Goal: Transaction & Acquisition: Withdraw file/media

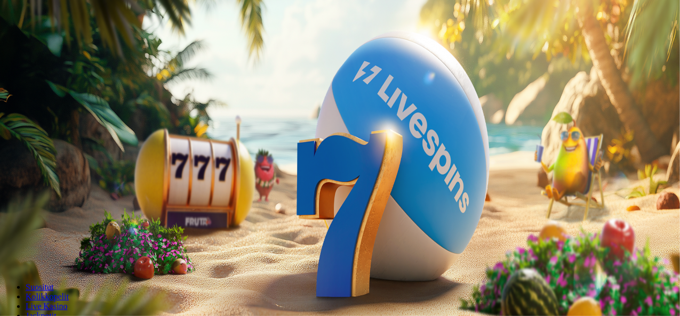
click at [9, 251] on span "minus icon" at bounding box center [9, 251] width 0 height 0
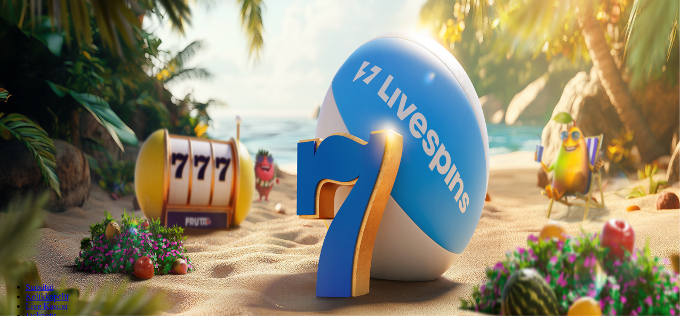
click at [9, 251] on span "minus icon" at bounding box center [9, 251] width 0 height 0
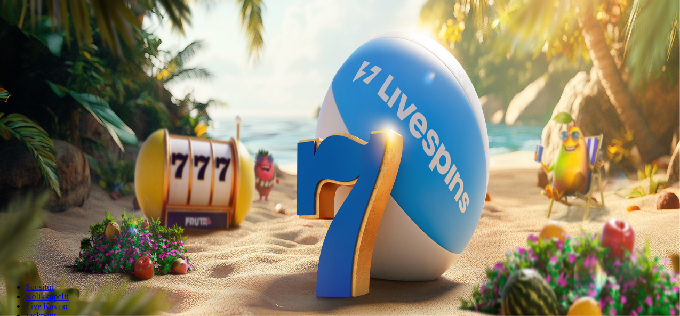
type input "**"
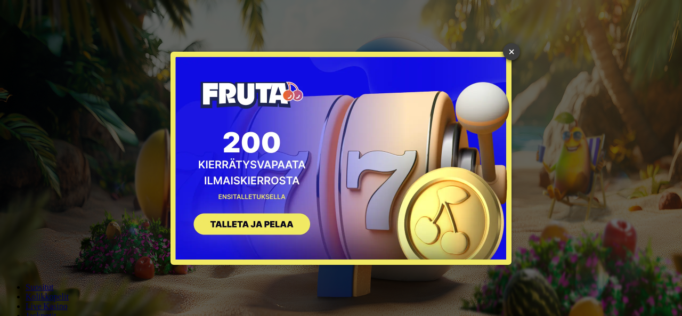
click at [511, 56] on link "×" at bounding box center [511, 51] width 17 height 17
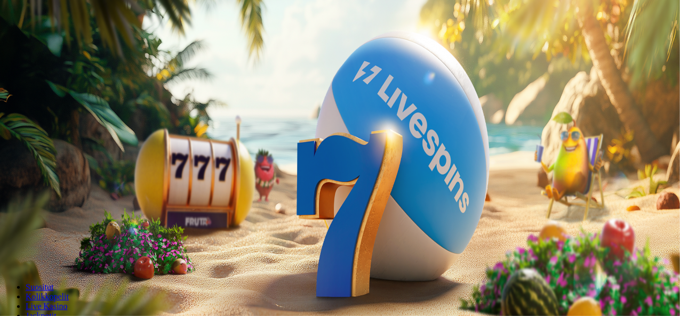
click at [56, 255] on span "Talleta ja pelaa" at bounding box center [32, 259] width 47 height 8
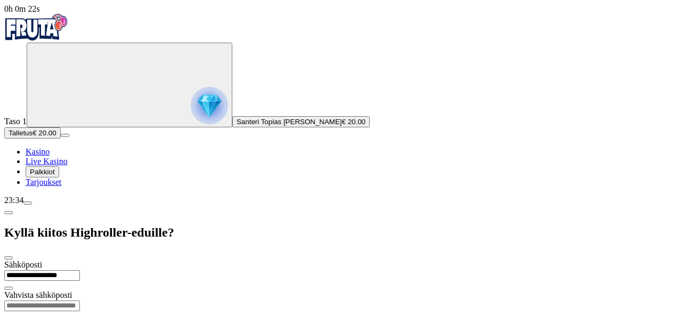
type input "**********"
click at [80, 301] on input "email" at bounding box center [42, 306] width 76 height 11
drag, startPoint x: 251, startPoint y: 68, endPoint x: 126, endPoint y: 67, distance: 124.7
click at [80, 270] on input "**********" at bounding box center [42, 275] width 76 height 11
click at [80, 301] on input "email" at bounding box center [42, 306] width 76 height 11
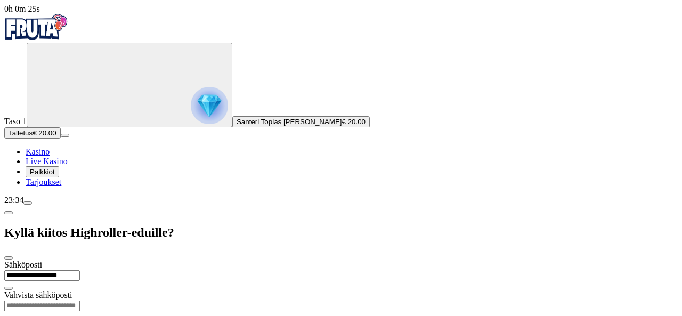
paste input "**********"
type input "**********"
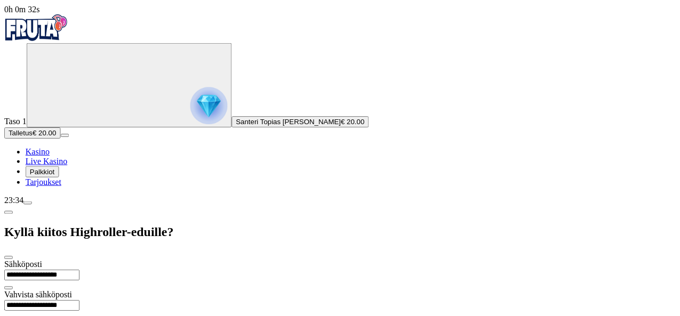
scroll to position [25, 0]
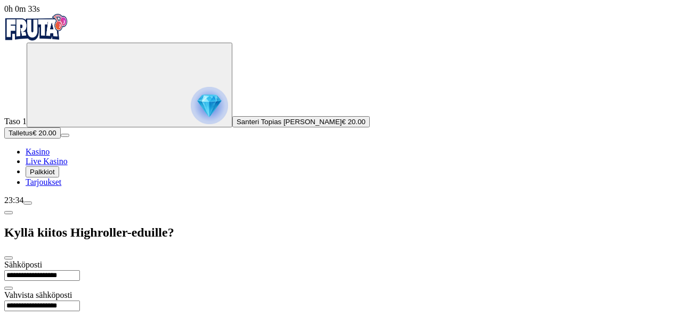
type input "*********"
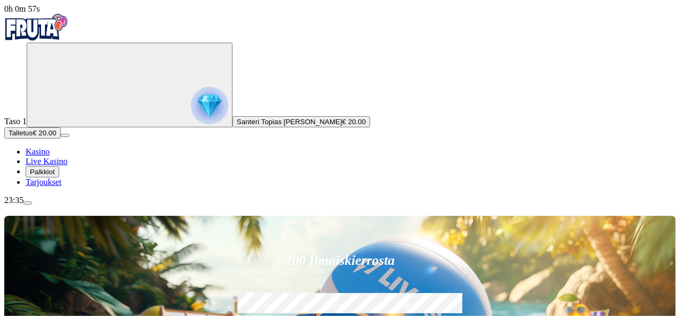
click at [346, 238] on form "200 Ilmaiskierrosta €50 €150 €250 ** € € Talleta ja pelaa 200 kierrätysvapaata …" at bounding box center [340, 320] width 227 height 165
click at [370, 238] on form "200 Ilmaiskierrosta €50 €150 €250 ** € € Talleta ja pelaa 200 kierrätysvapaata …" at bounding box center [340, 320] width 227 height 165
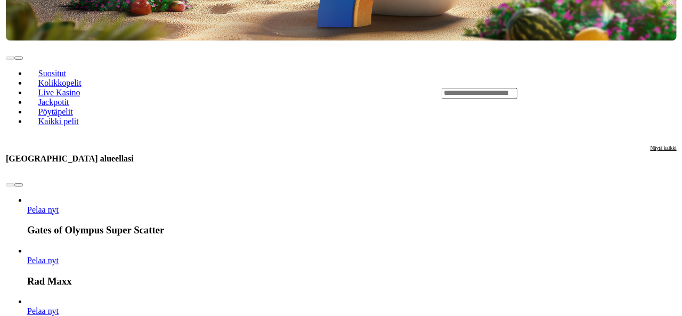
scroll to position [427, 0]
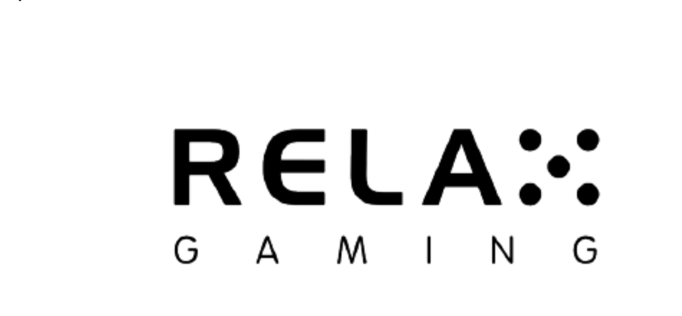
scroll to position [2207, 0]
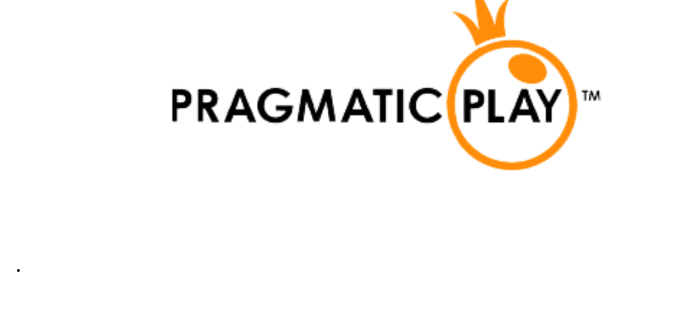
scroll to position [35, 0]
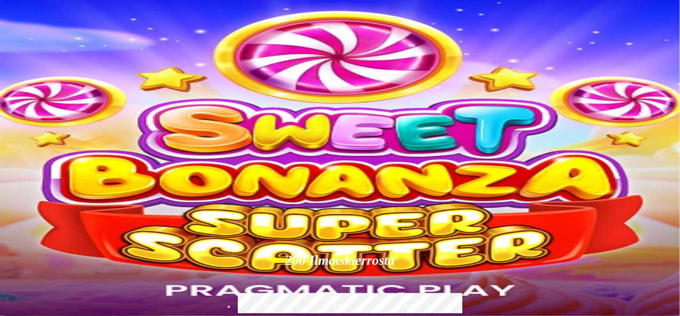
click at [40, 13] on span "0h 2m 28s" at bounding box center [22, 8] width 36 height 9
click at [40, 13] on span "0h 2m 29s" at bounding box center [22, 8] width 36 height 9
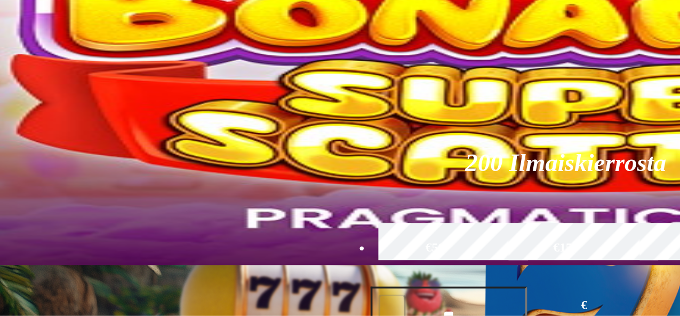
scroll to position [28, 0]
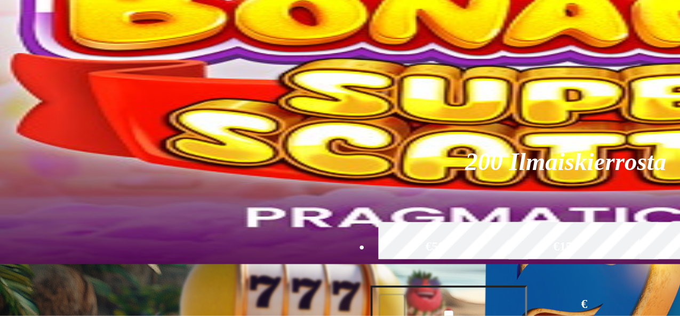
click at [28, 175] on span "menu icon" at bounding box center [28, 175] width 0 height 0
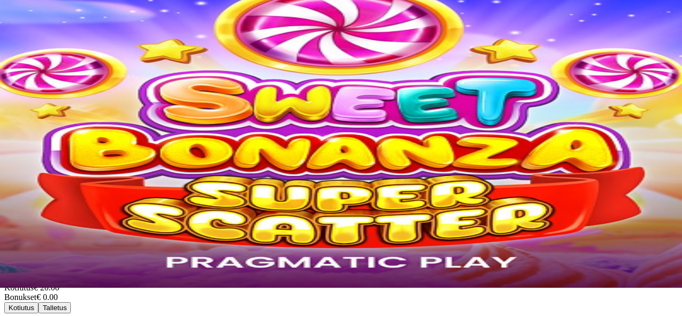
click at [9, 205] on span "close icon" at bounding box center [9, 205] width 0 height 0
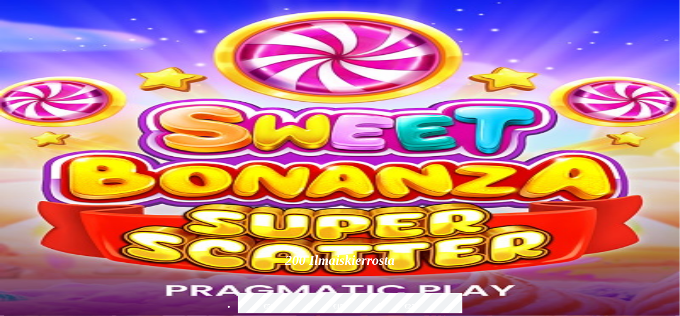
click at [55, 176] on span "Palkkiot" at bounding box center [42, 172] width 25 height 8
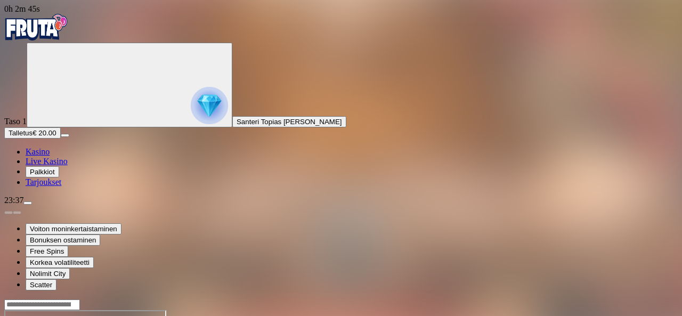
click at [52, 28] on img "Primary" at bounding box center [36, 27] width 64 height 27
click at [58, 37] on img "Primary" at bounding box center [36, 27] width 64 height 27
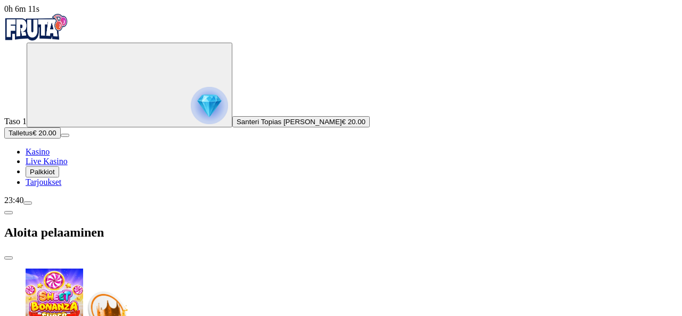
click at [9, 258] on span "close icon" at bounding box center [9, 258] width 0 height 0
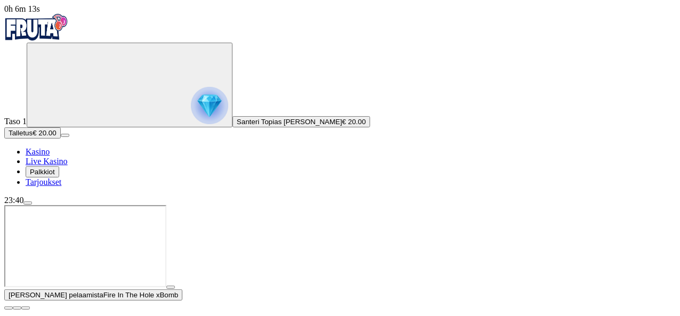
click at [9, 308] on span "close icon" at bounding box center [9, 308] width 0 height 0
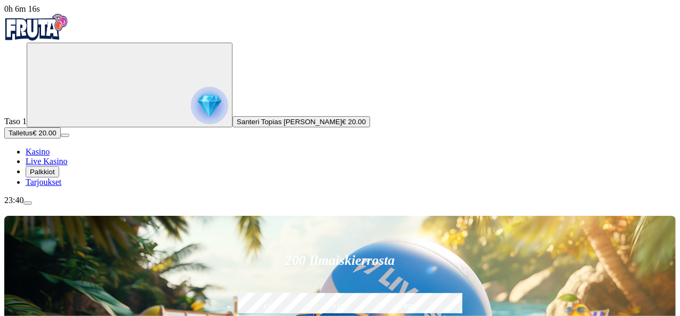
click at [33, 137] on span "Talletus" at bounding box center [21, 133] width 24 height 8
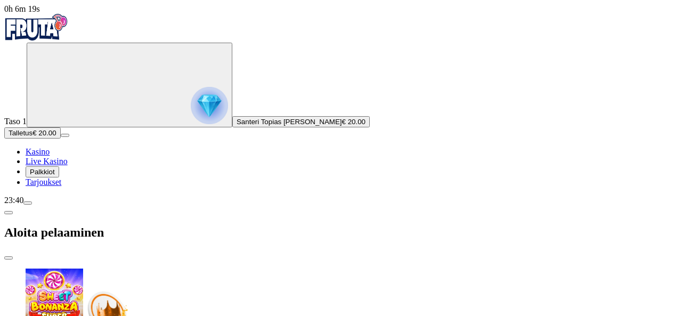
click at [9, 258] on span "close icon" at bounding box center [9, 258] width 0 height 0
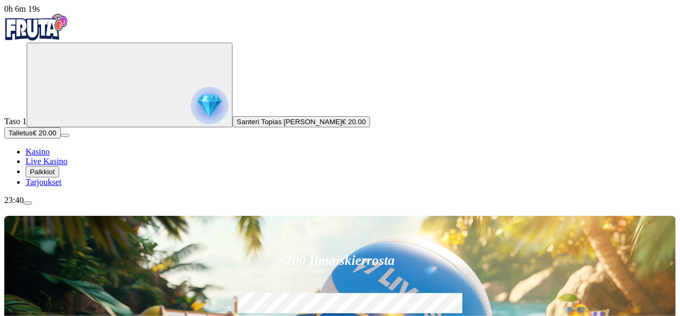
click at [61, 127] on div "Taso 1 Santeri Topias [PERSON_NAME] € 20.00" at bounding box center [339, 85] width 671 height 85
click at [191, 114] on img "Primary" at bounding box center [209, 105] width 37 height 37
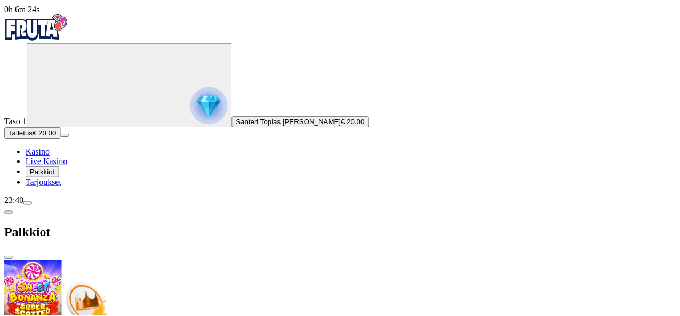
scroll to position [67, 0]
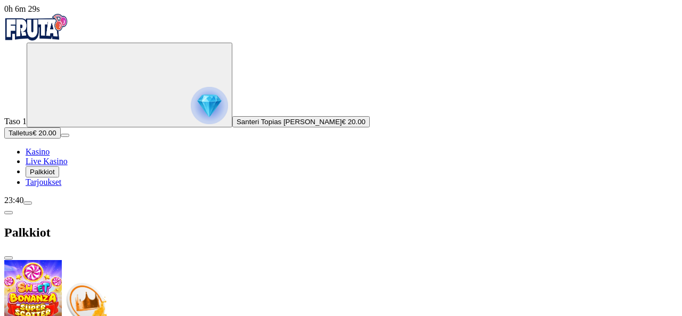
click at [9, 258] on span "close icon" at bounding box center [9, 258] width 0 height 0
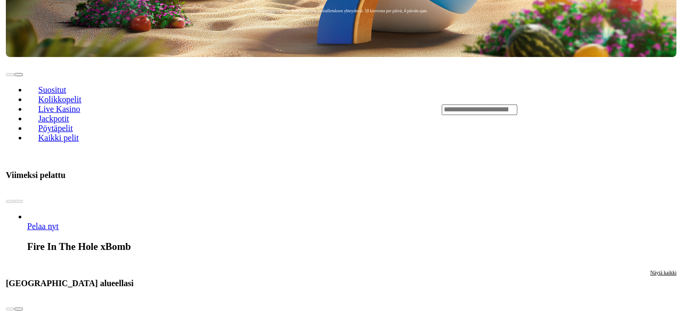
scroll to position [403, 0]
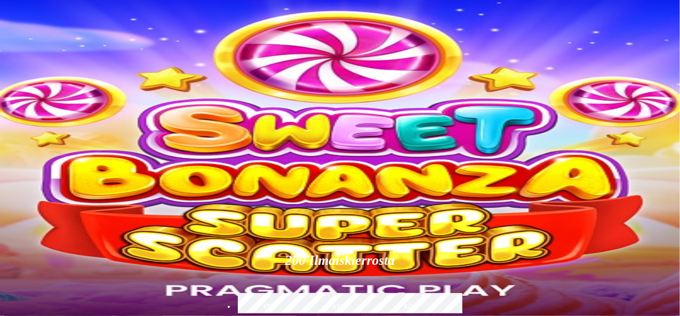
click at [55, 176] on span "Palkkiot" at bounding box center [42, 172] width 25 height 8
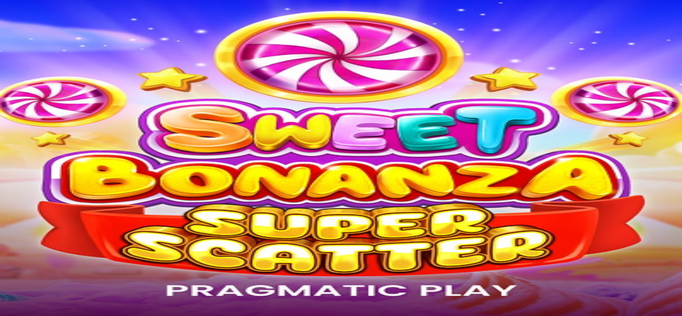
click at [28, 203] on span "menu icon" at bounding box center [28, 203] width 0 height 0
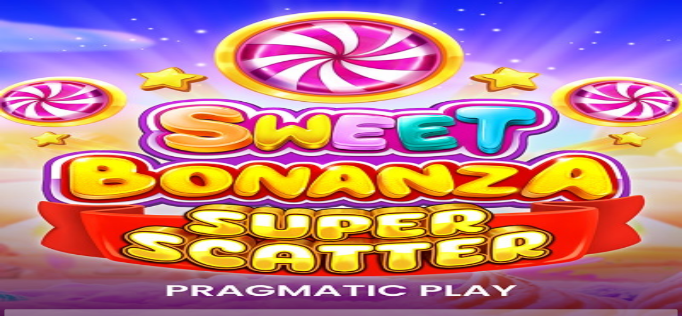
click at [78, 277] on input "number" at bounding box center [41, 294] width 74 height 34
type input "**"
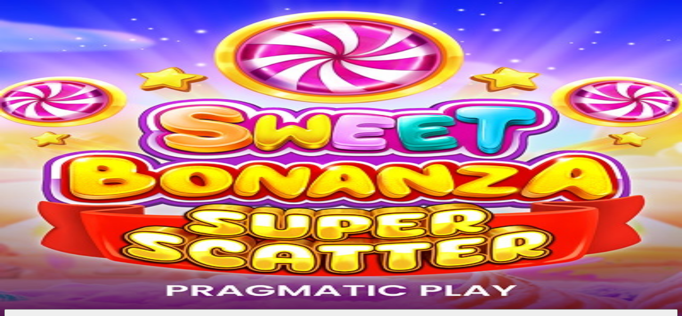
type input "*****"
click at [324, 315] on span "Ulosmaksu" at bounding box center [341, 319] width 34 height 8
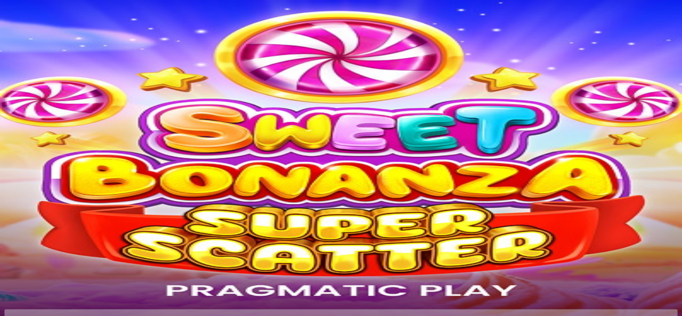
click at [78, 277] on input "number" at bounding box center [41, 294] width 74 height 34
click at [9, 213] on span "chevron-left icon" at bounding box center [9, 213] width 0 height 0
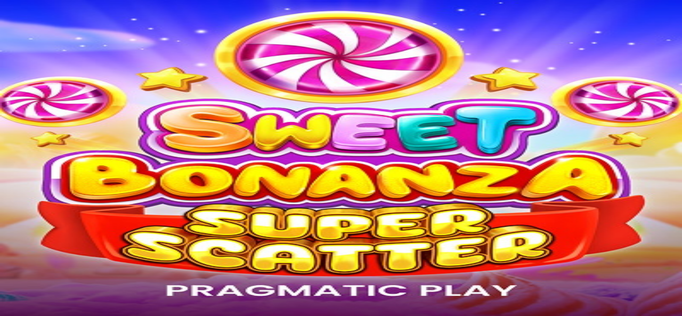
scroll to position [108, 0]
click at [67, 262] on span "Viimeiset 24 tuntia" at bounding box center [38, 266] width 58 height 8
click at [9, 213] on span "chevron-left icon" at bounding box center [9, 213] width 0 height 0
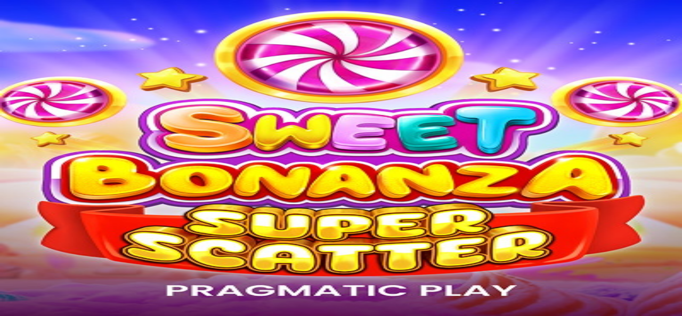
click at [9, 233] on span "close icon" at bounding box center [9, 233] width 0 height 0
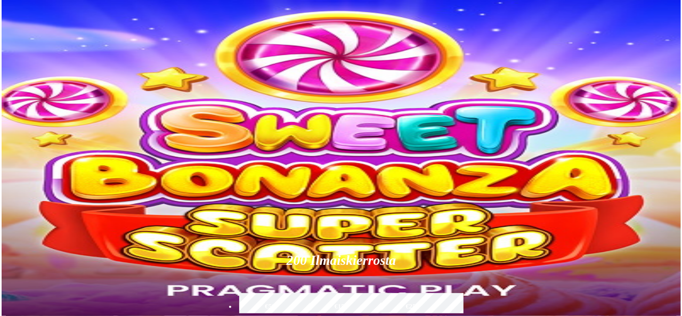
scroll to position [26, 0]
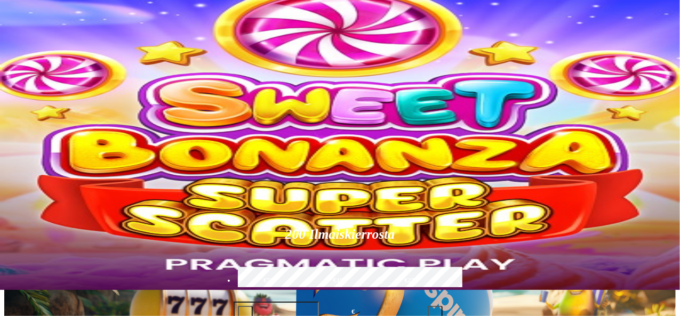
click at [28, 177] on span "menu icon" at bounding box center [28, 177] width 0 height 0
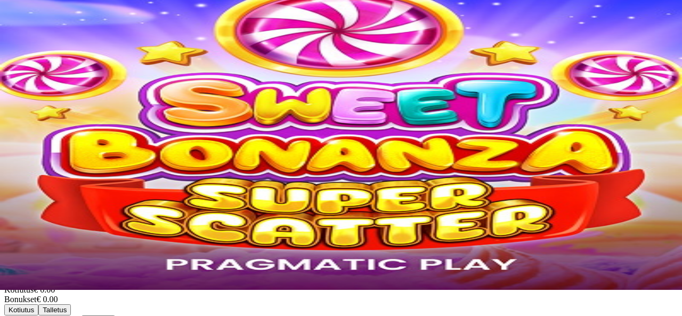
click at [82, 316] on span "€ 24.65" at bounding box center [69, 320] width 26 height 9
drag, startPoint x: 212, startPoint y: 148, endPoint x: 151, endPoint y: 149, distance: 60.2
click at [151, 316] on div "Odottava nosto € 24.65 Peruuta" at bounding box center [341, 321] width 674 height 11
drag, startPoint x: 151, startPoint y: 149, endPoint x: 220, endPoint y: 154, distance: 69.0
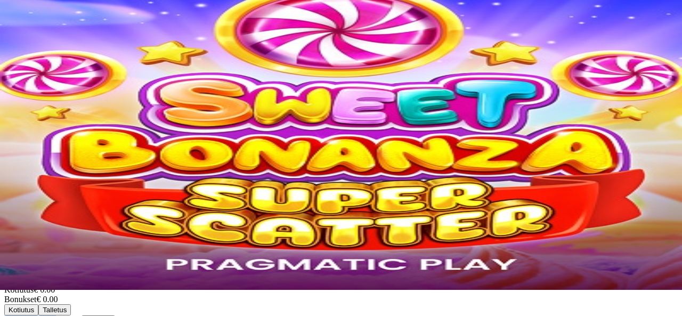
click at [220, 316] on div "Odottava nosto € 24.65 Peruuta" at bounding box center [341, 321] width 674 height 11
click at [56, 316] on span "Odottava nosto" at bounding box center [30, 320] width 52 height 9
click at [9, 207] on span "close icon" at bounding box center [9, 207] width 0 height 0
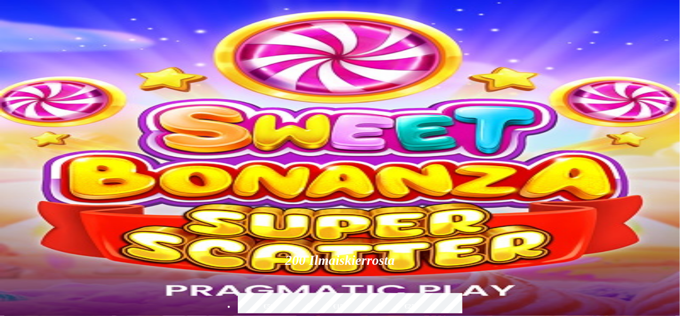
type input "**"
click at [56, 139] on button "Talletus € 0.00" at bounding box center [30, 132] width 52 height 11
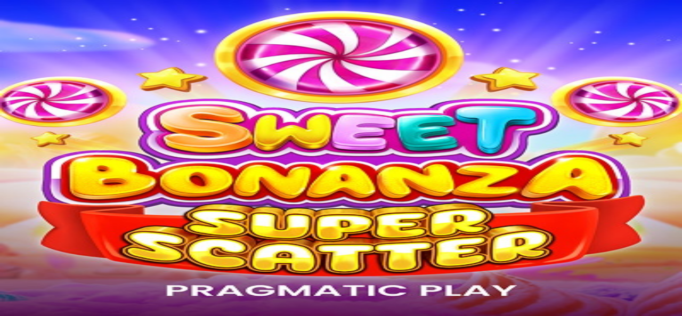
drag, startPoint x: 360, startPoint y: 70, endPoint x: 364, endPoint y: 82, distance: 12.3
drag, startPoint x: 361, startPoint y: 71, endPoint x: 369, endPoint y: 78, distance: 10.2
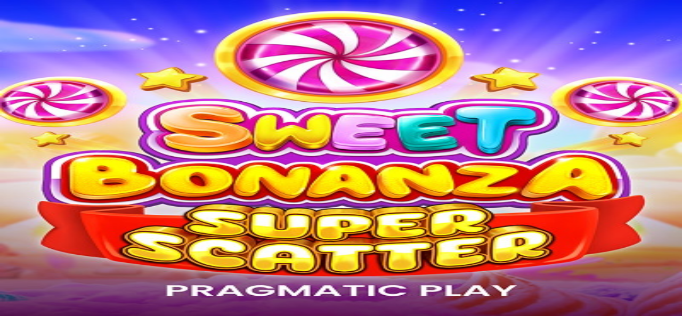
drag, startPoint x: 183, startPoint y: 67, endPoint x: 239, endPoint y: 70, distance: 56.1
drag, startPoint x: 196, startPoint y: 67, endPoint x: 284, endPoint y: 70, distance: 88.0
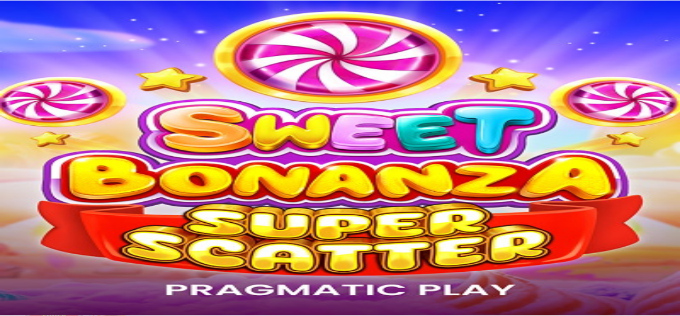
scroll to position [0, 0]
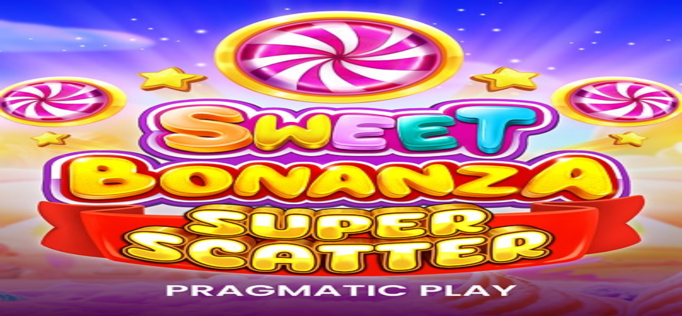
click at [9, 258] on span "close icon" at bounding box center [9, 258] width 0 height 0
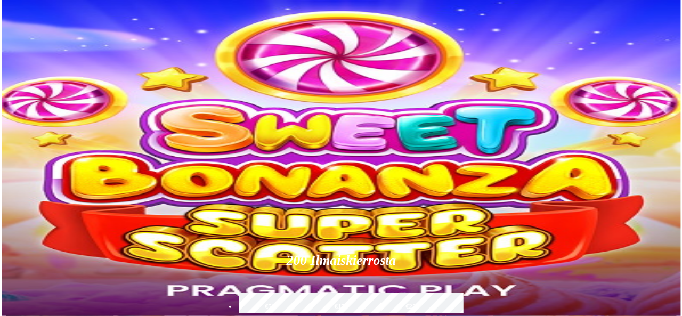
scroll to position [42, 0]
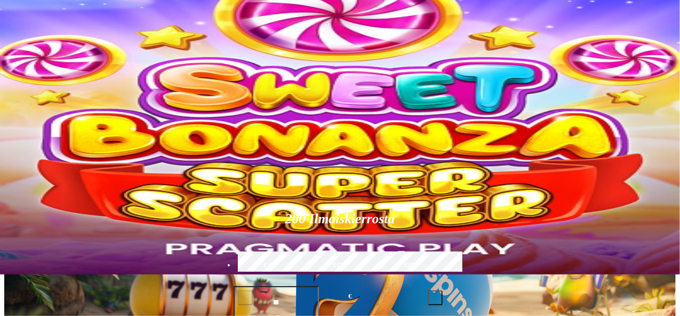
click at [28, 161] on span "menu icon" at bounding box center [28, 161] width 0 height 0
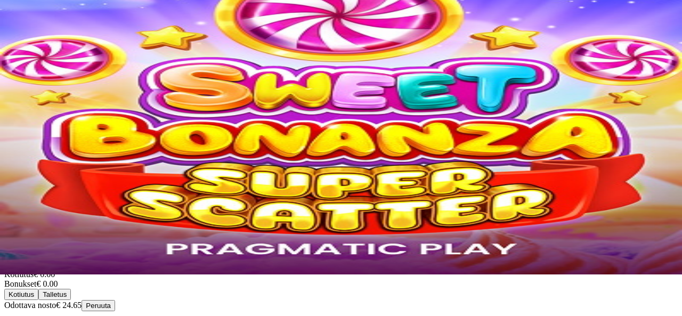
click at [9, 191] on span "close icon" at bounding box center [9, 191] width 0 height 0
